Goal: Task Accomplishment & Management: Manage account settings

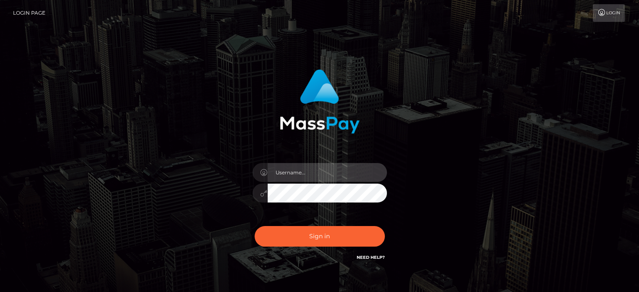
click at [319, 171] on input "text" at bounding box center [327, 172] width 119 height 19
type input "[EMAIL_ADDRESS][DOMAIN_NAME]"
click at [255, 226] on button "Sign in" at bounding box center [320, 236] width 130 height 21
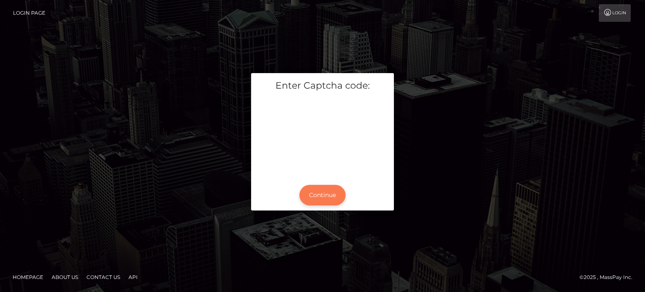
click at [324, 192] on button "Continue" at bounding box center [322, 195] width 46 height 21
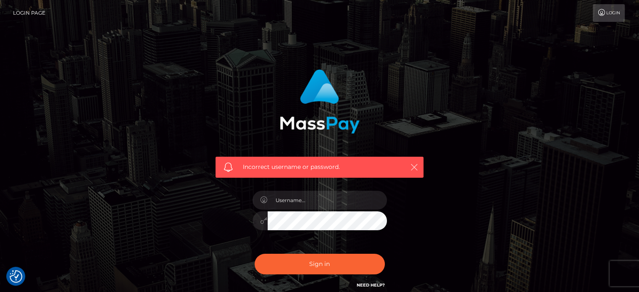
click at [413, 166] on icon "button" at bounding box center [414, 167] width 8 height 8
